Goal: Information Seeking & Learning: Check status

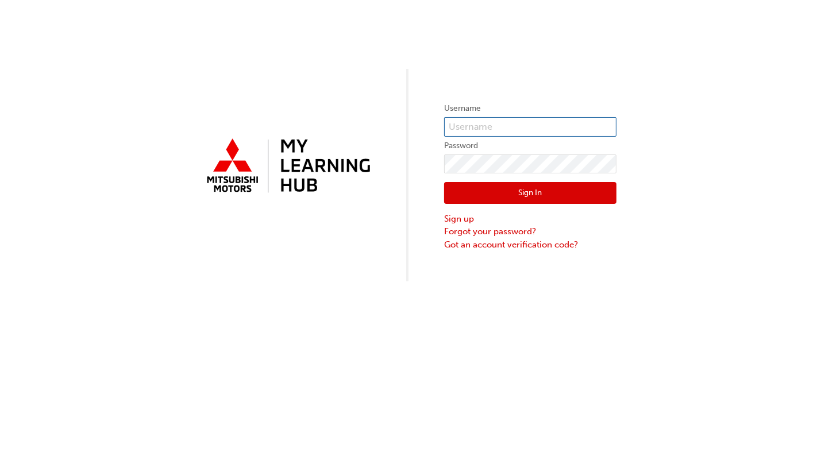
type input "ysetiawan"
click at [508, 189] on button "Sign In" at bounding box center [530, 193] width 172 height 22
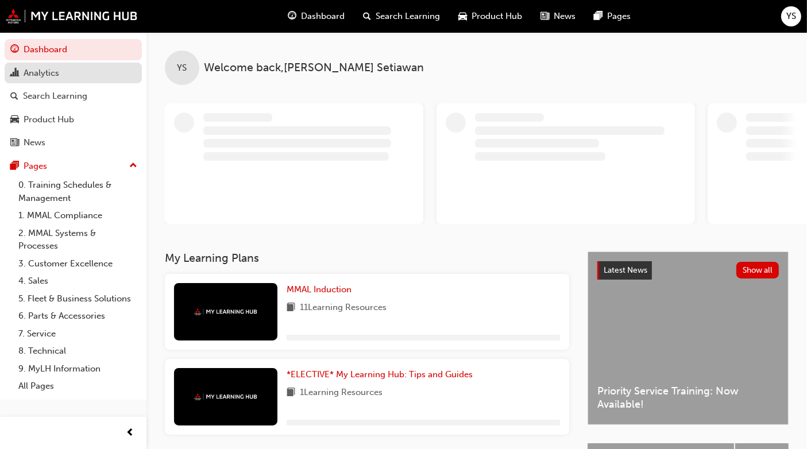
click at [49, 75] on div "Analytics" at bounding box center [42, 73] width 36 height 13
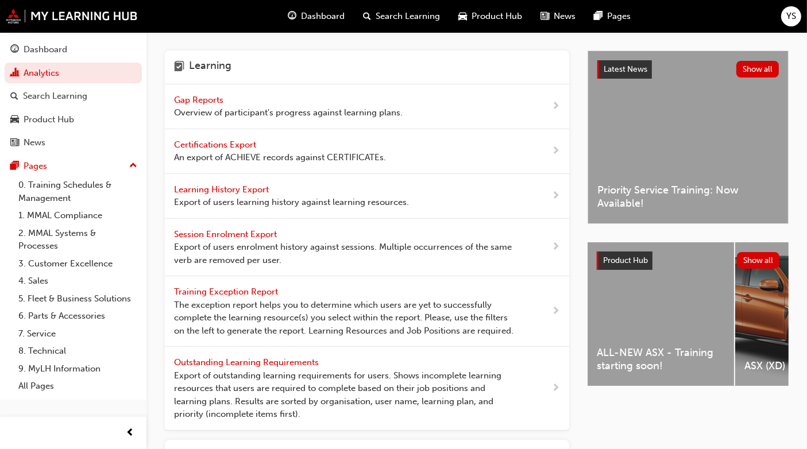
click at [263, 108] on span "Overview of participant's progress against learning plans." at bounding box center [288, 112] width 229 height 13
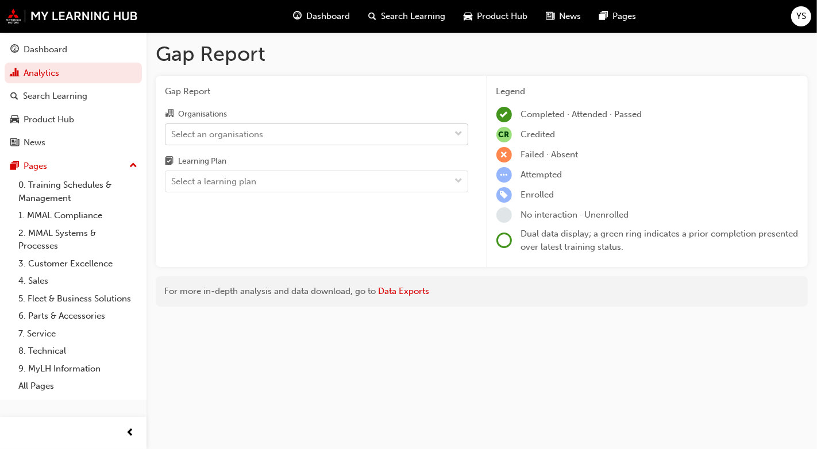
click at [315, 133] on div "Select an organisations" at bounding box center [307, 134] width 285 height 20
click at [172, 133] on input "Organisations Select an organisations" at bounding box center [171, 134] width 1 height 10
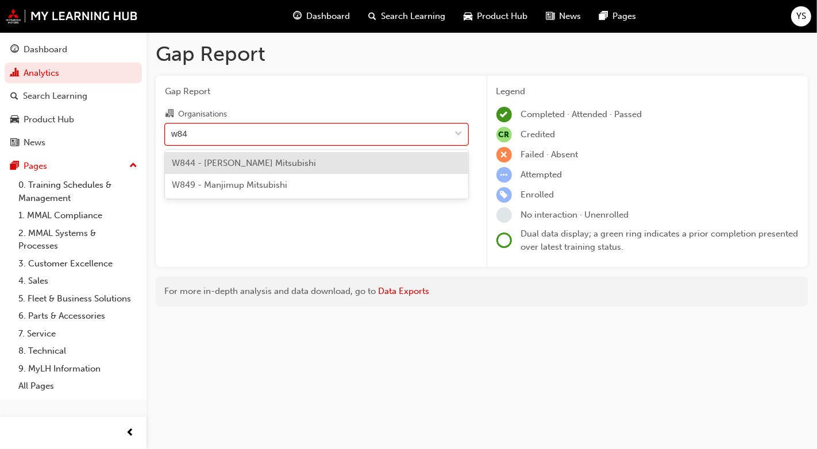
type input "w844"
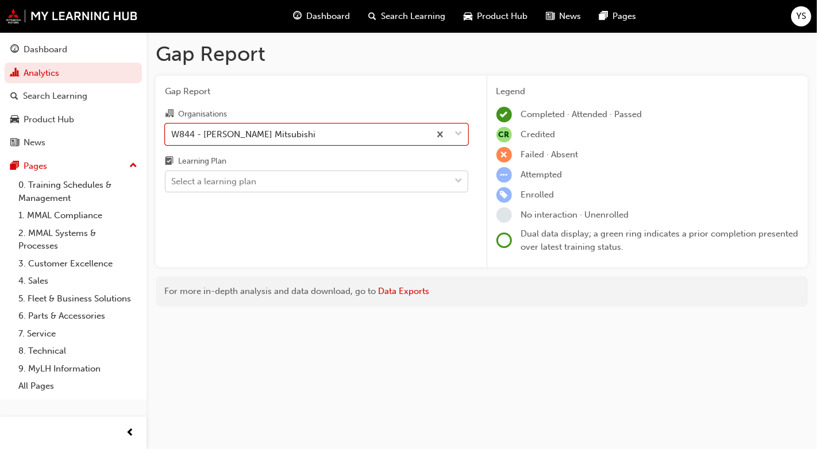
click at [297, 177] on div "Select a learning plan" at bounding box center [307, 182] width 285 height 20
click at [172, 177] on input "Learning Plan Select a learning plan" at bounding box center [171, 181] width 1 height 10
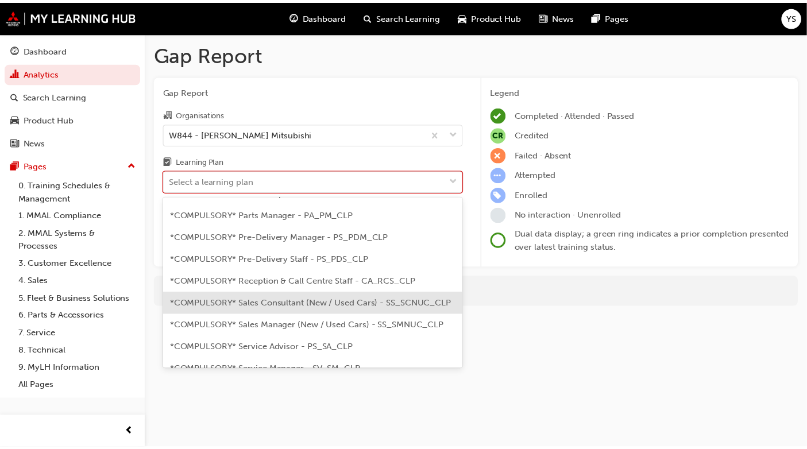
scroll to position [289, 0]
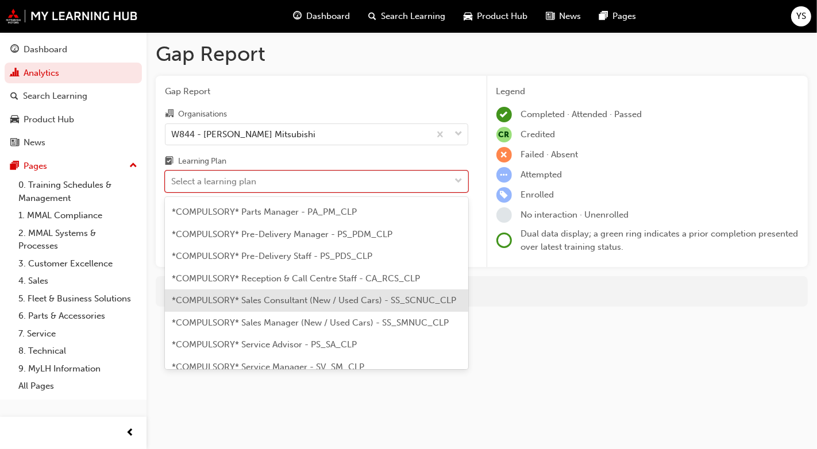
click at [302, 299] on div "*COMPULSORY* Sales Consultant (New / Used Cars) - SS_SCNUC_CLP" at bounding box center [316, 300] width 303 height 22
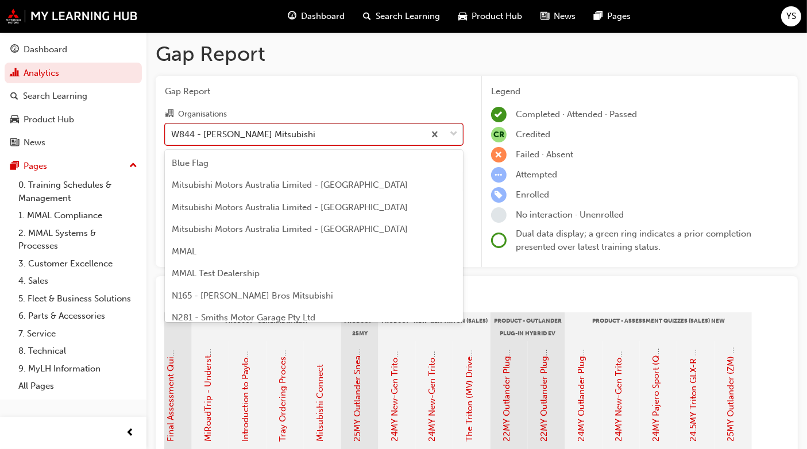
click at [351, 133] on div "W844 - [PERSON_NAME] Mitsubishi" at bounding box center [294, 134] width 259 height 20
click at [172, 133] on input "Organisations option W844 - [PERSON_NAME] Mitsubishi, selected. option W844 - […" at bounding box center [171, 134] width 1 height 10
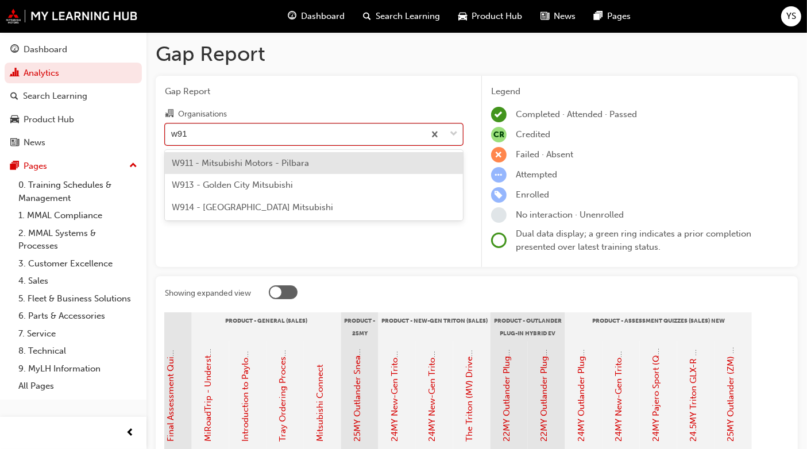
type input "w913"
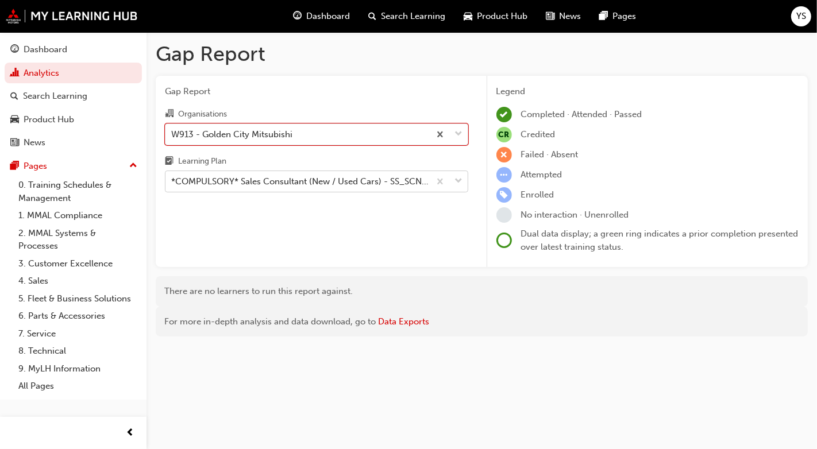
click at [307, 173] on div "*COMPULSORY* Sales Consultant (New / Used Cars) - SS_SCNUC_CLP" at bounding box center [297, 182] width 264 height 20
click at [172, 176] on input "Learning Plan *COMPULSORY* Sales Consultant (New / Used Cars) - SS_SCNUC_CLP" at bounding box center [171, 181] width 1 height 10
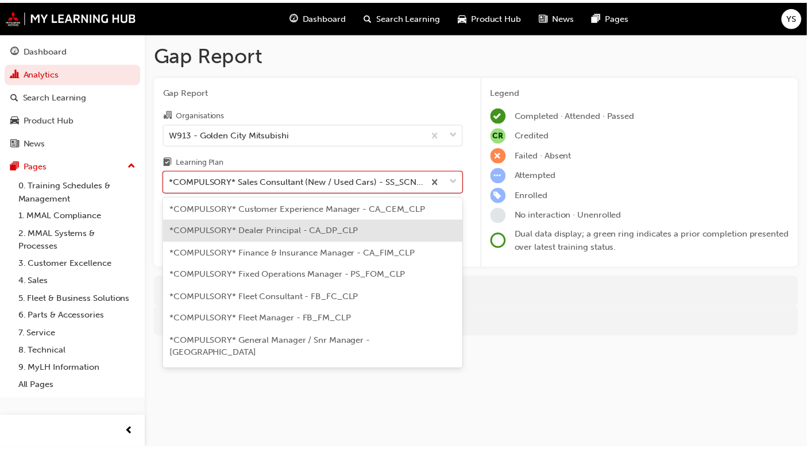
scroll to position [59, 0]
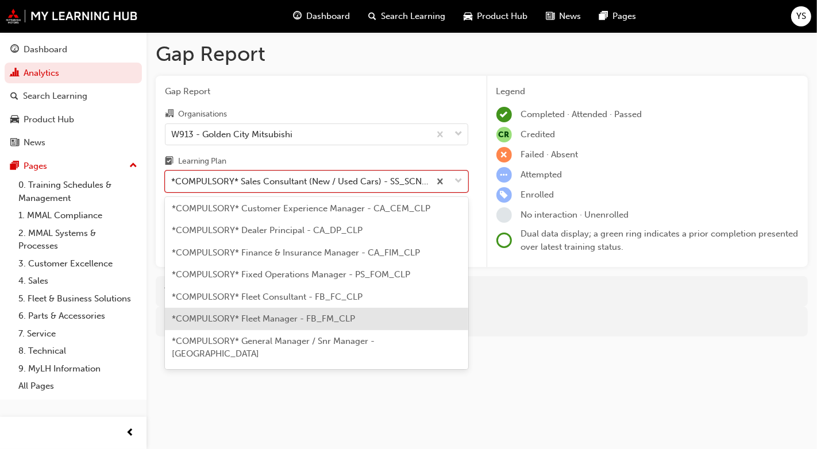
click at [272, 326] on div "*COMPULSORY* Fleet Manager - FB_FM_CLP" at bounding box center [316, 319] width 303 height 22
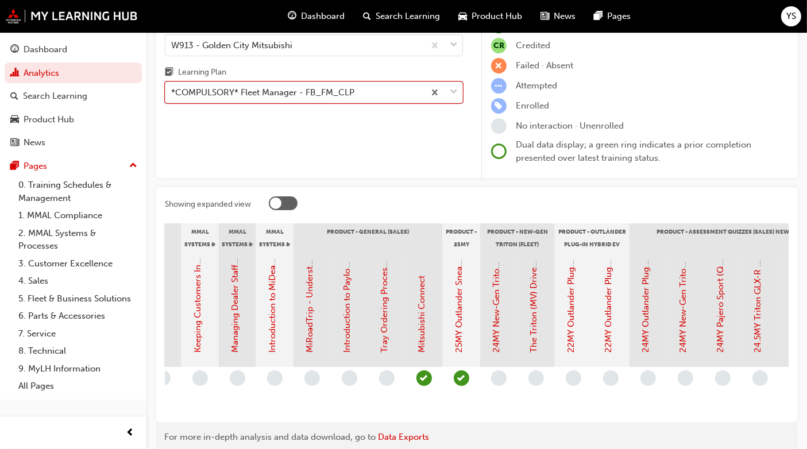
scroll to position [0, 1503]
